Goal: Task Accomplishment & Management: Use online tool/utility

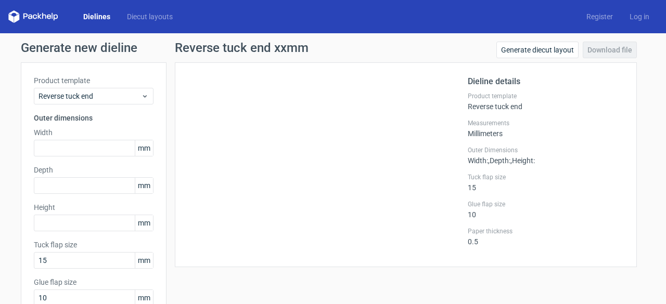
click at [100, 15] on link "Dielines" at bounding box center [97, 16] width 44 height 10
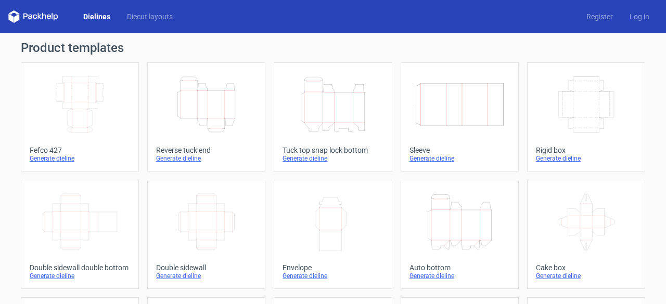
click at [461, 227] on icon "Height Depth Width" at bounding box center [460, 222] width 92 height 58
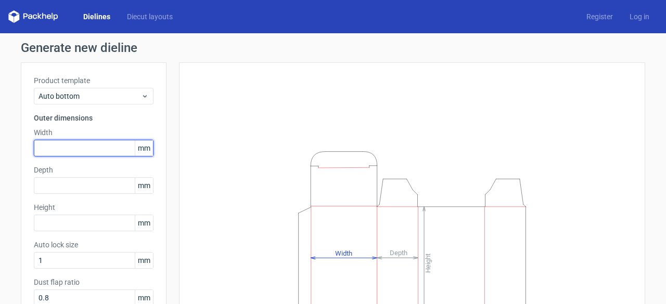
click at [58, 145] on input "text" at bounding box center [94, 148] width 120 height 17
type input "62"
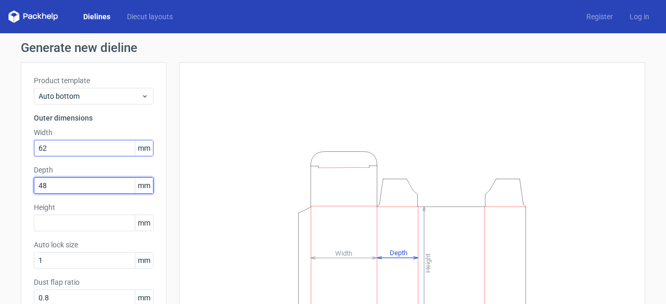
type input "48"
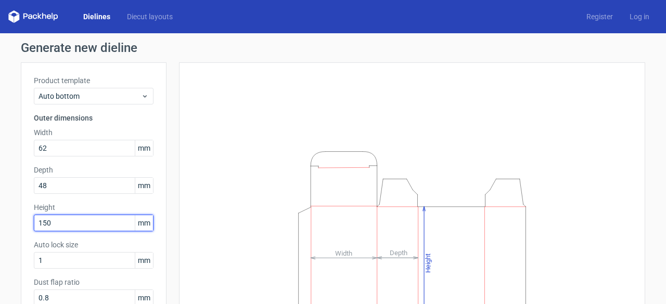
type input "150"
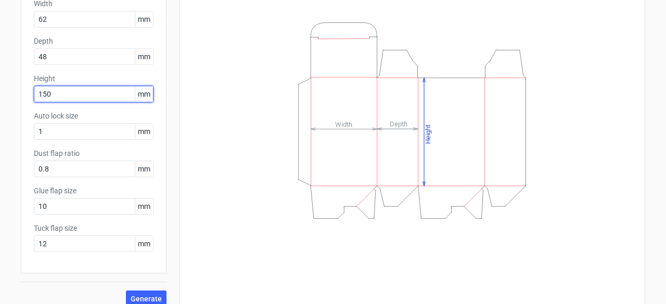
scroll to position [139, 0]
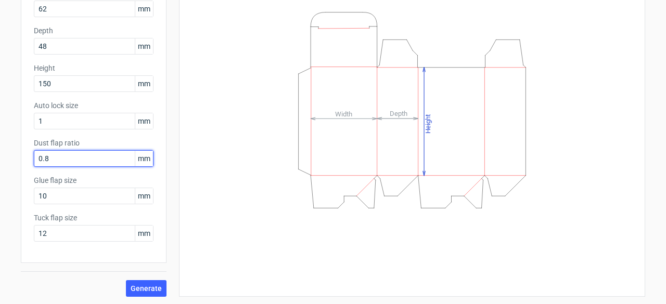
click at [58, 161] on input "0.8" at bounding box center [94, 158] width 120 height 17
drag, startPoint x: 58, startPoint y: 161, endPoint x: 20, endPoint y: 159, distance: 38.0
click at [21, 159] on div "Product template Auto bottom Outer dimensions Width 62 mm Depth 48 mm Height 15…" at bounding box center [94, 93] width 146 height 340
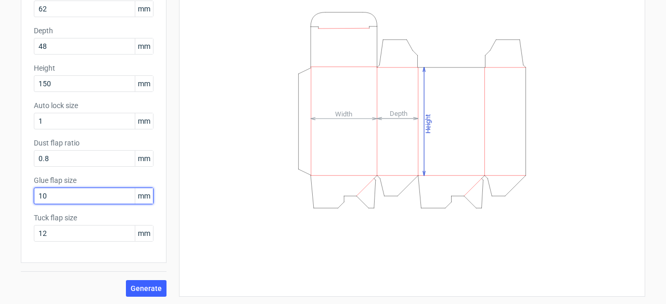
click at [84, 196] on input "10" at bounding box center [94, 196] width 120 height 17
type input "20"
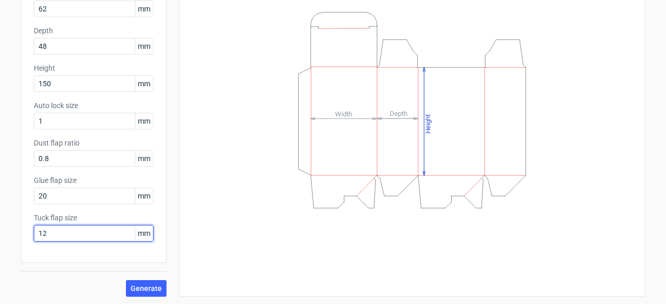
click at [59, 235] on input "12" at bounding box center [94, 233] width 120 height 17
type input "15"
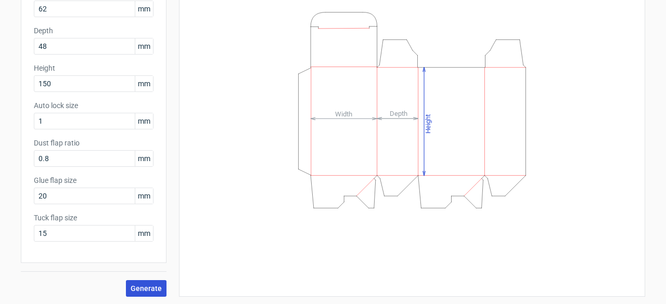
click at [145, 289] on span "Generate" at bounding box center [146, 288] width 31 height 7
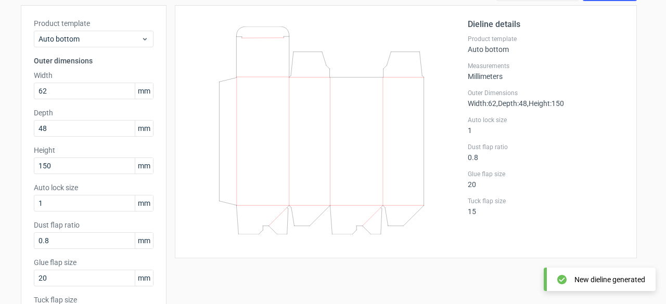
scroll to position [40, 0]
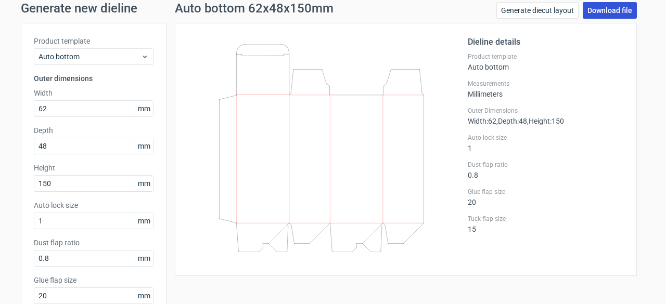
click at [602, 10] on link "Download file" at bounding box center [610, 10] width 54 height 17
